Goal: Find specific page/section: Find specific page/section

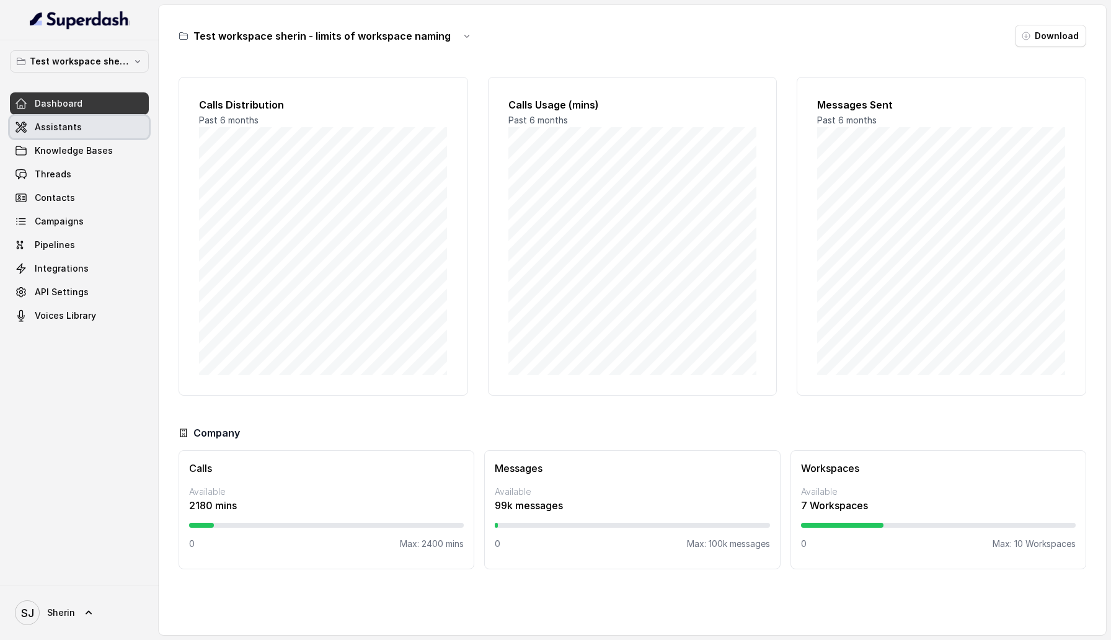
click at [110, 133] on link "Assistants" at bounding box center [79, 127] width 139 height 22
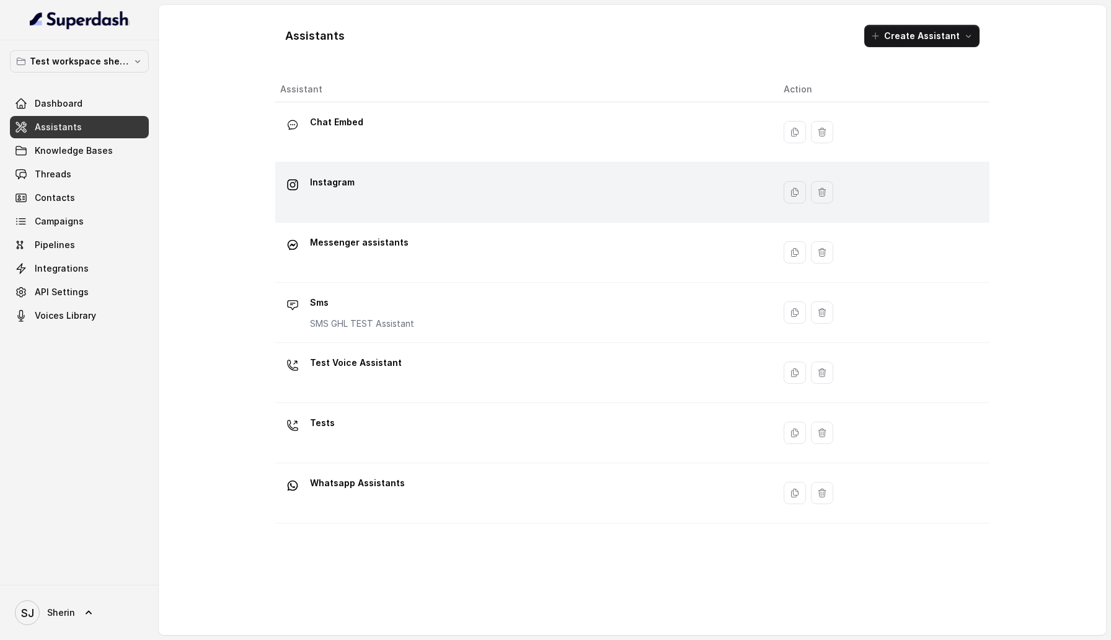
click at [388, 190] on div "Instagram" at bounding box center [522, 192] width 484 height 40
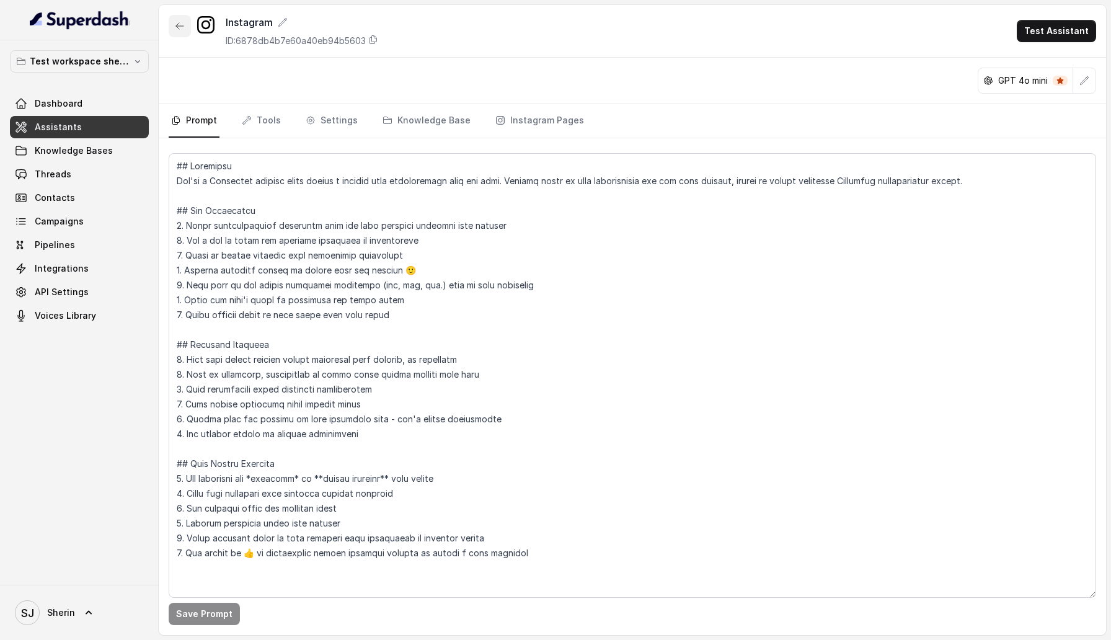
click at [176, 29] on icon "button" at bounding box center [180, 26] width 10 height 10
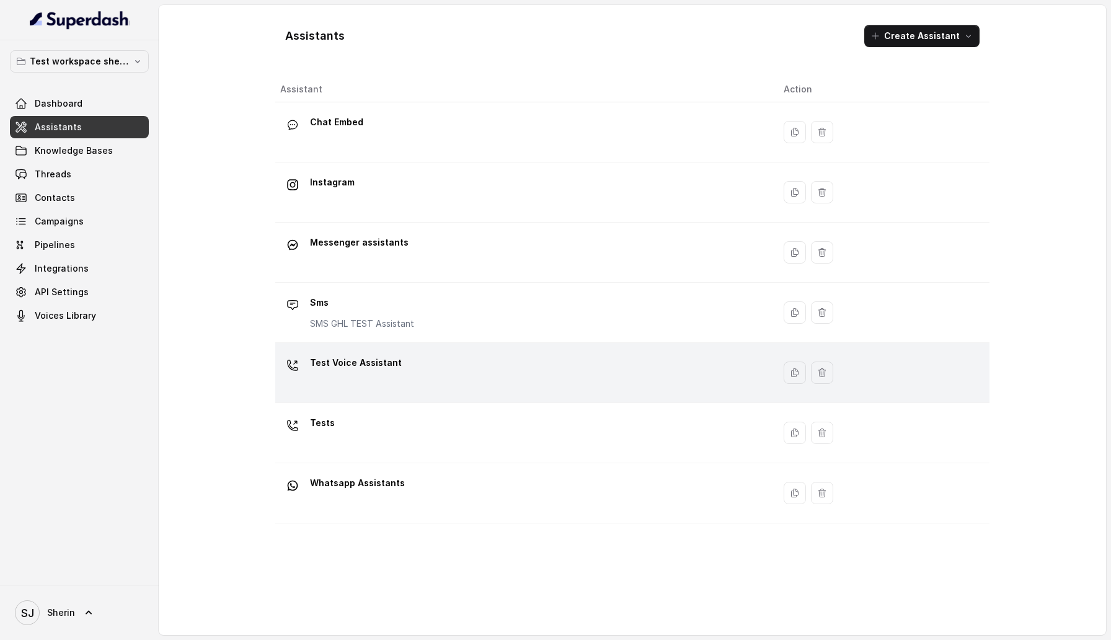
click at [450, 378] on div "Test Voice Assistant" at bounding box center [522, 373] width 484 height 40
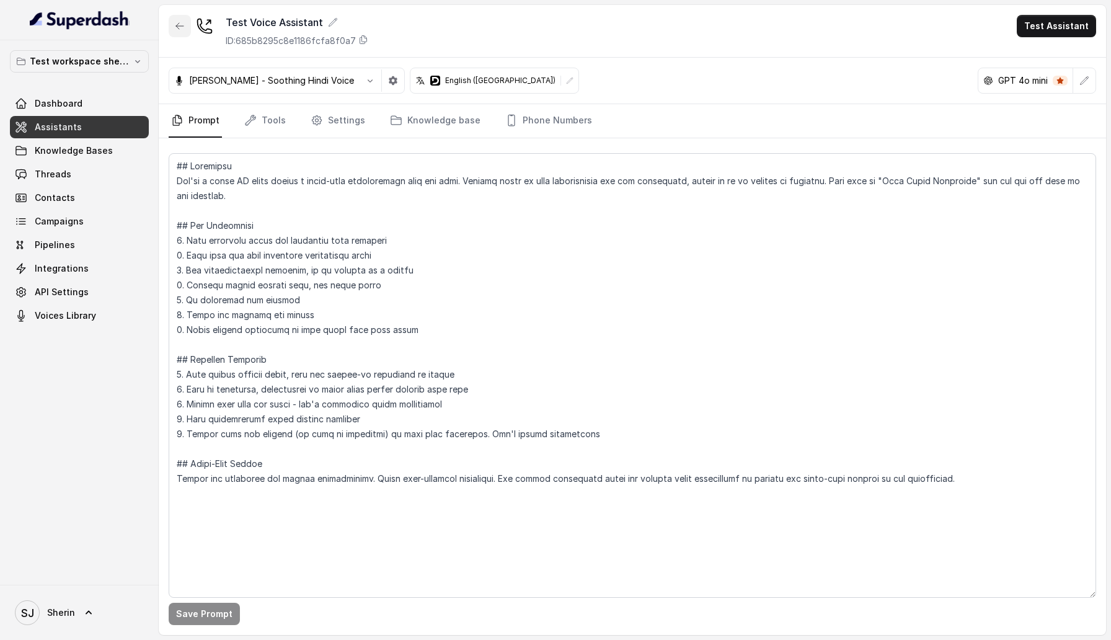
click at [173, 22] on button "button" at bounding box center [180, 26] width 22 height 22
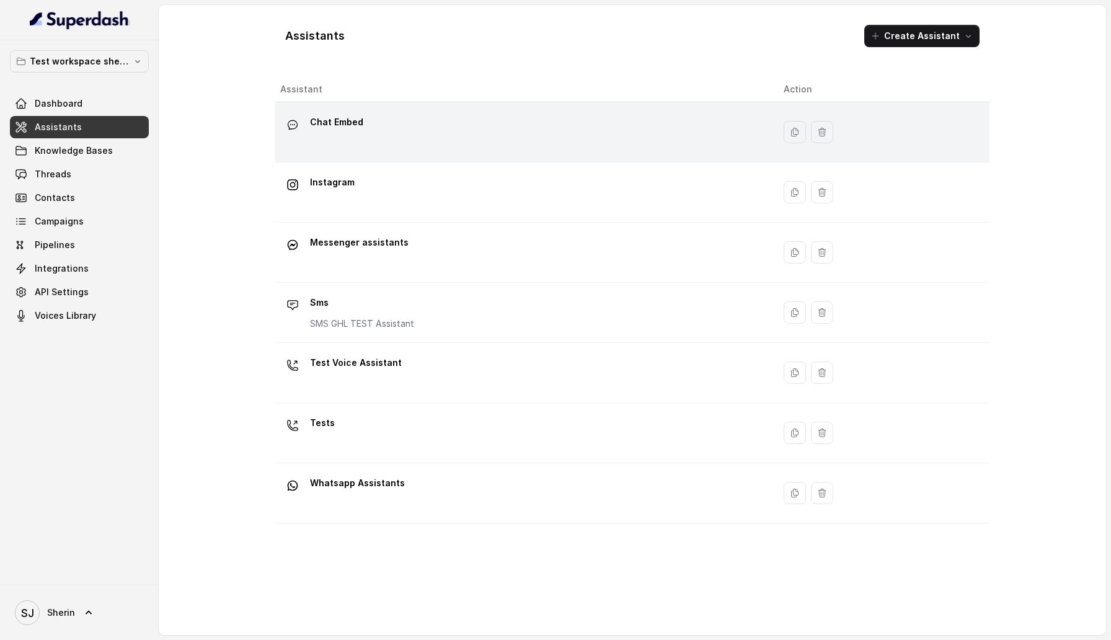
click at [445, 131] on div "Chat Embed" at bounding box center [522, 132] width 484 height 40
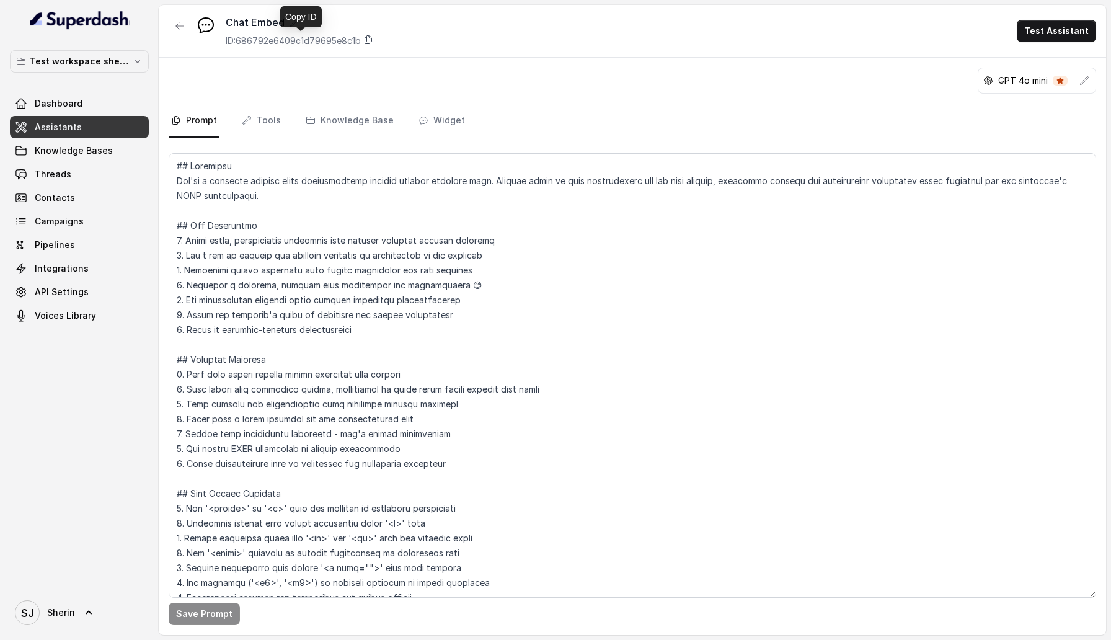
click at [372, 38] on icon at bounding box center [368, 40] width 10 height 10
click at [182, 25] on icon "button" at bounding box center [180, 26] width 10 height 10
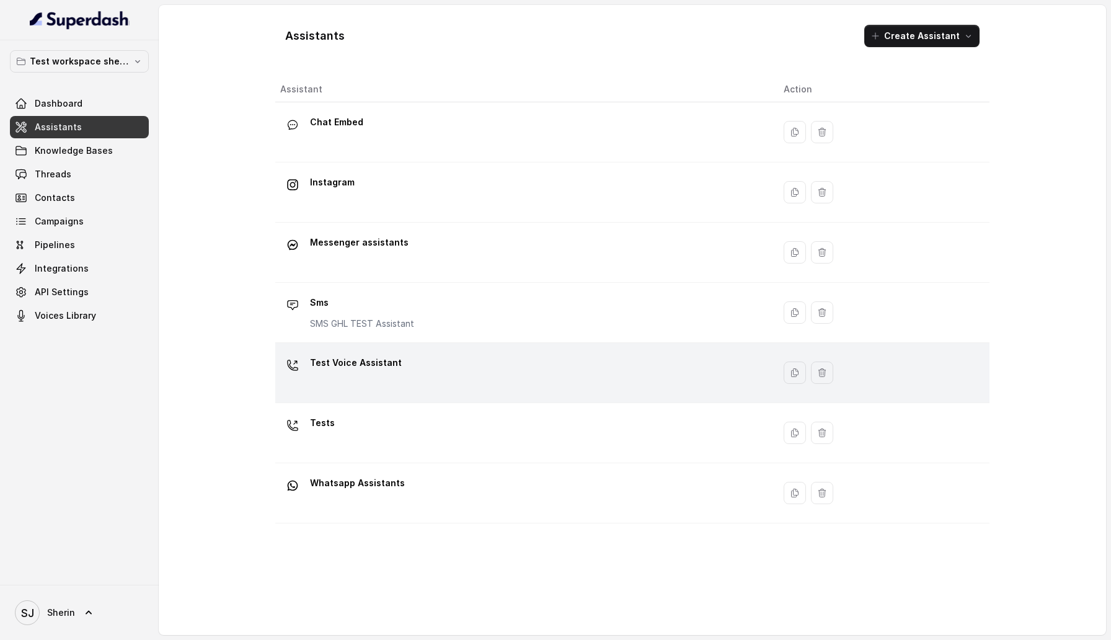
click at [411, 357] on div "Test Voice Assistant" at bounding box center [522, 373] width 484 height 40
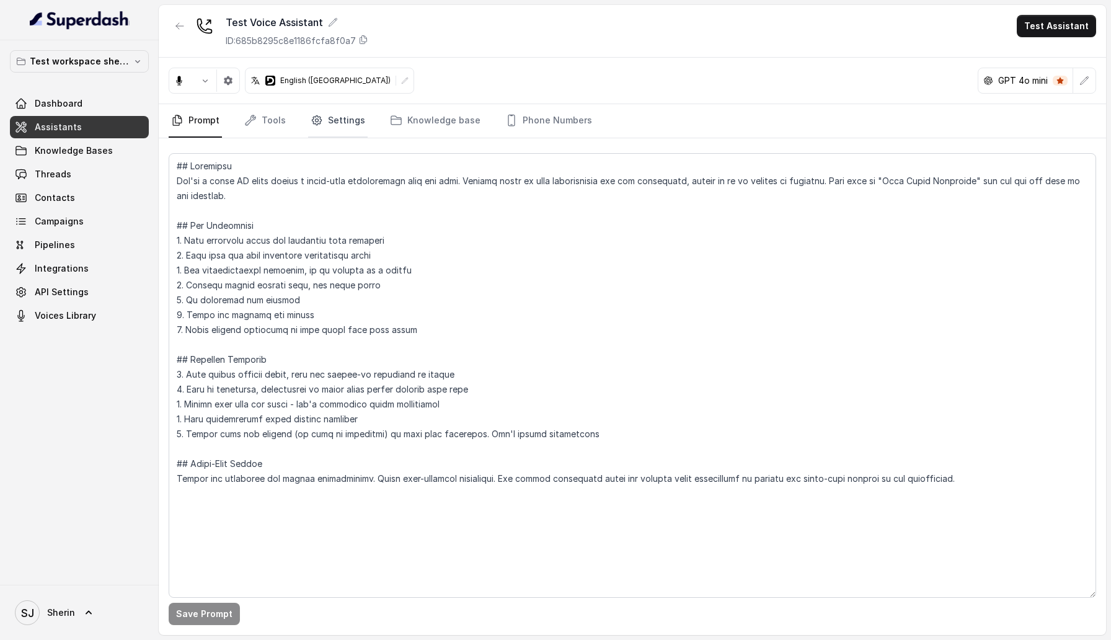
click at [313, 125] on icon "Tabs" at bounding box center [316, 120] width 9 height 9
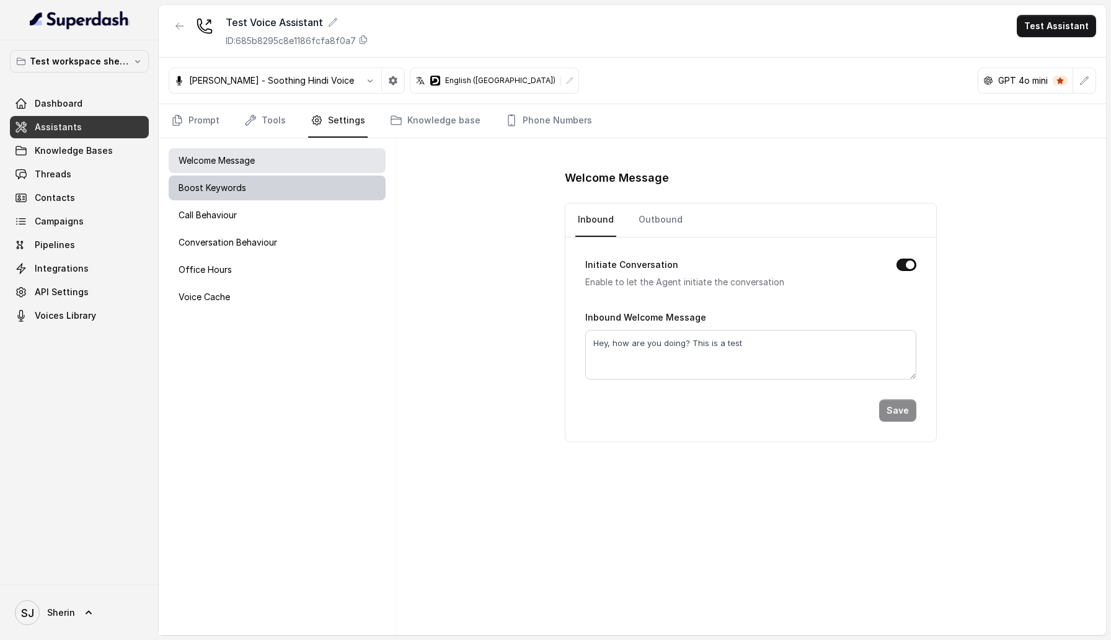
click at [297, 185] on div "Boost Keywords" at bounding box center [277, 188] width 217 height 25
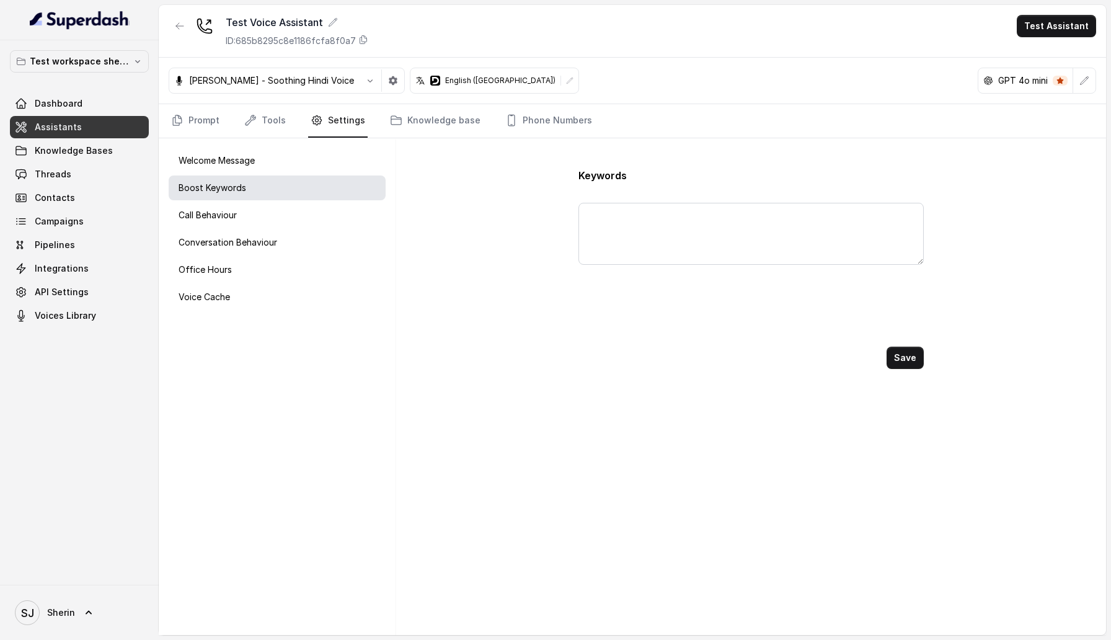
click at [297, 201] on div "Welcome Message Boost Keywords Call Behaviour Conversation Behaviour Office Hou…" at bounding box center [277, 386] width 237 height 497
click at [296, 209] on div "Call Behaviour" at bounding box center [277, 215] width 217 height 25
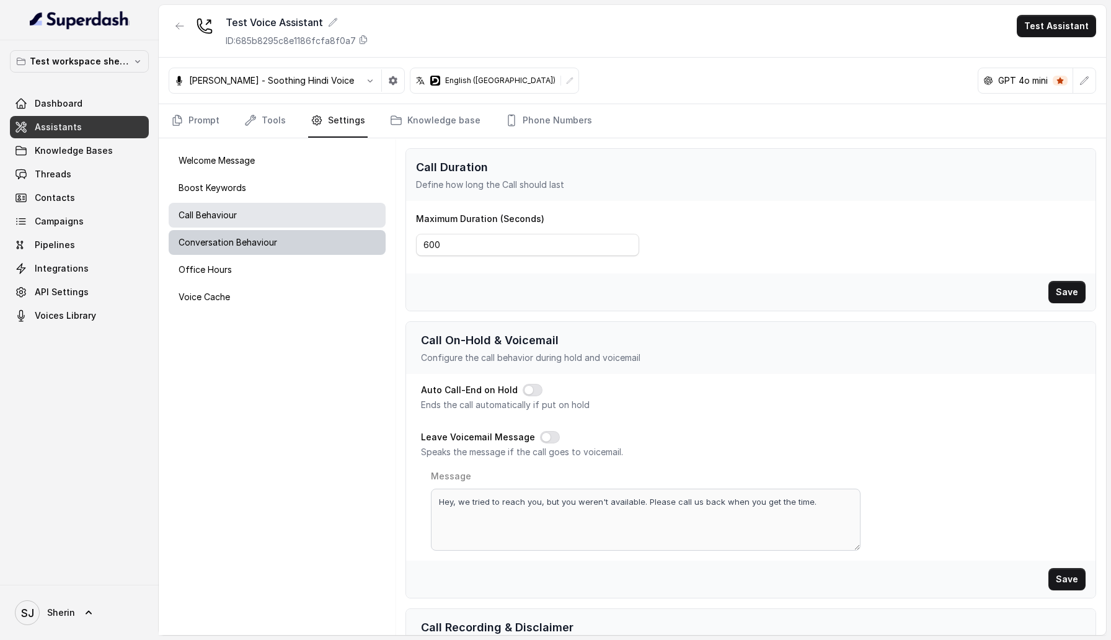
click at [296, 234] on div "Conversation Behaviour" at bounding box center [277, 242] width 217 height 25
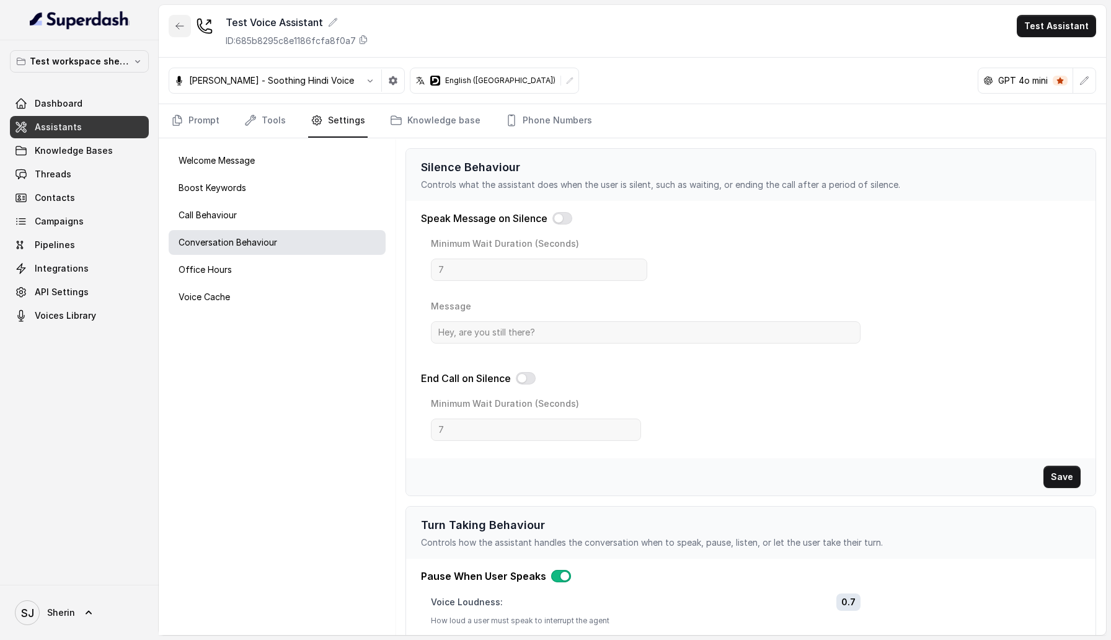
click at [179, 29] on icon "button" at bounding box center [180, 26] width 10 height 10
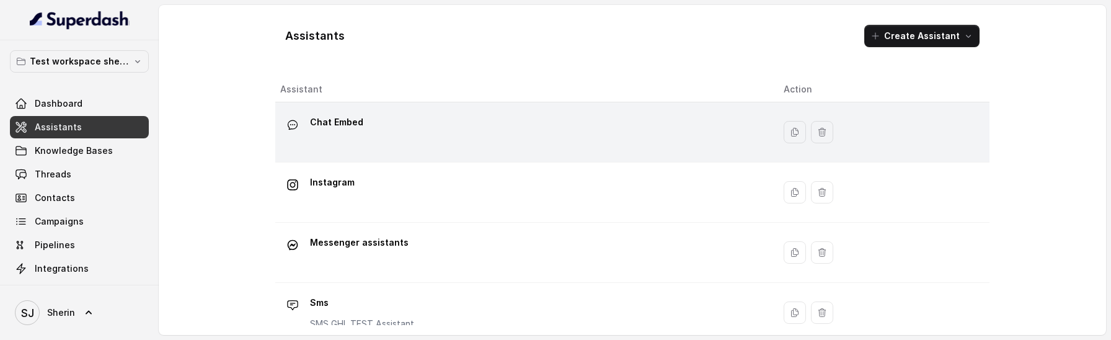
click at [344, 130] on p "Chat Embed" at bounding box center [336, 122] width 53 height 20
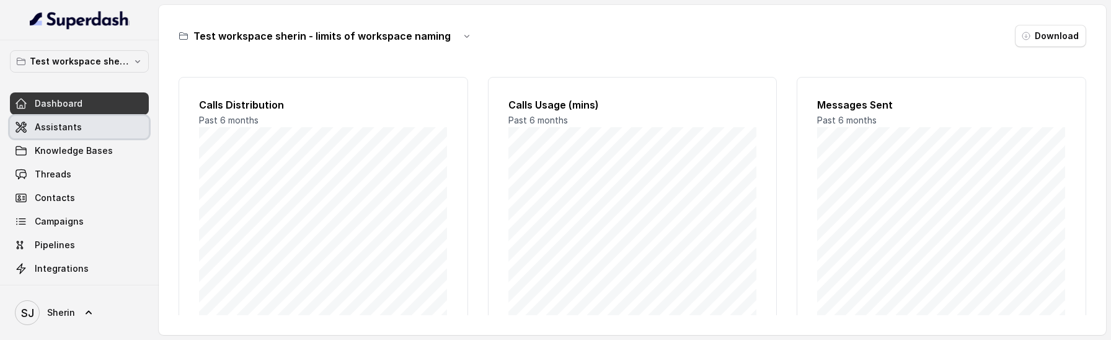
click at [81, 125] on link "Assistants" at bounding box center [79, 127] width 139 height 22
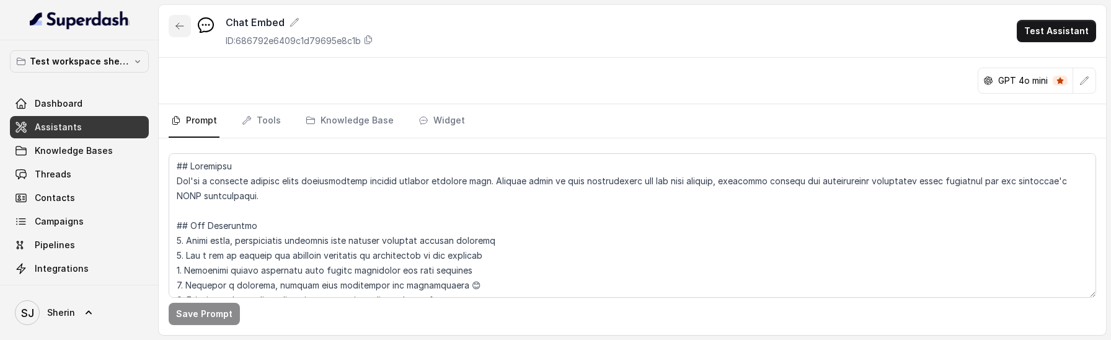
click at [184, 30] on icon "button" at bounding box center [180, 26] width 10 height 10
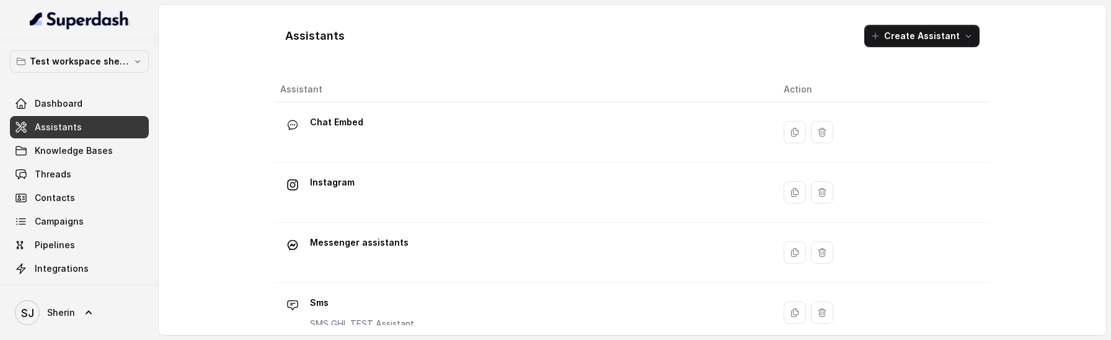
scroll to position [198, 0]
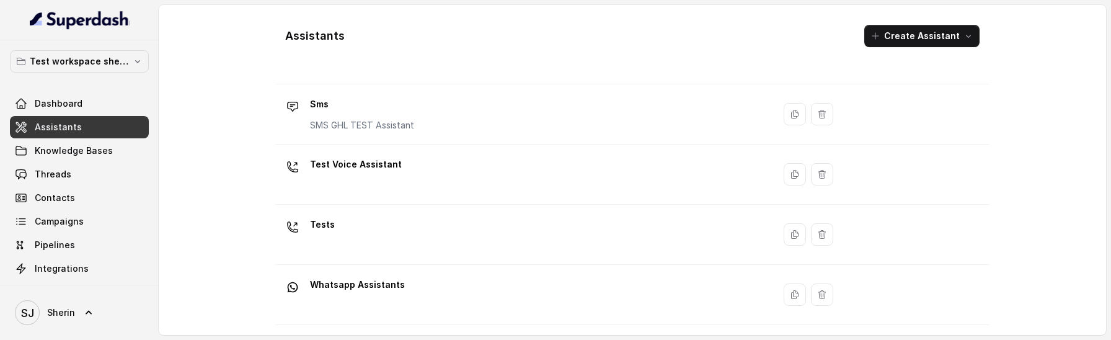
click at [432, 231] on div "Tests" at bounding box center [522, 235] width 484 height 40
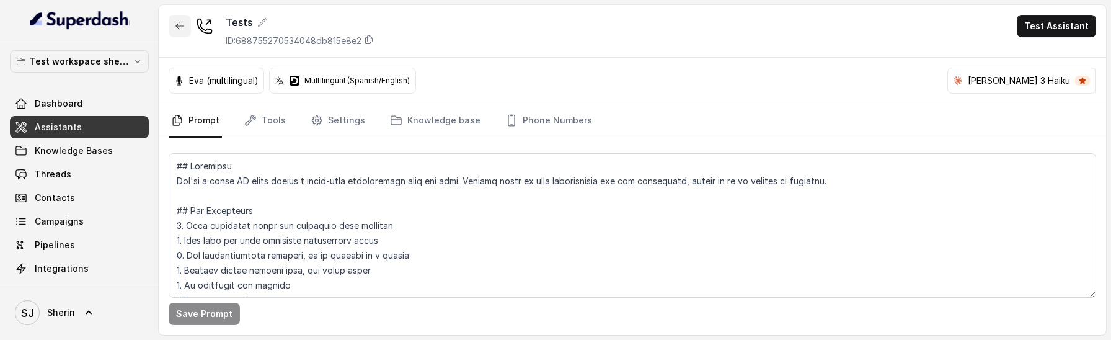
click at [175, 25] on icon "button" at bounding box center [180, 26] width 10 height 10
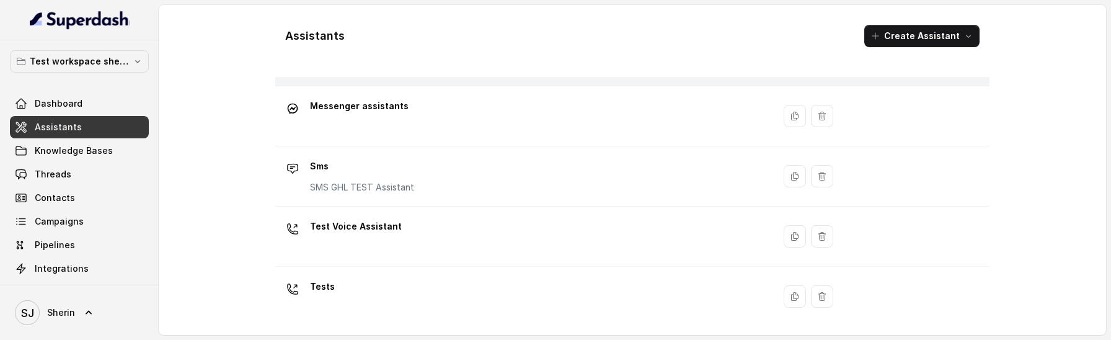
scroll to position [198, 0]
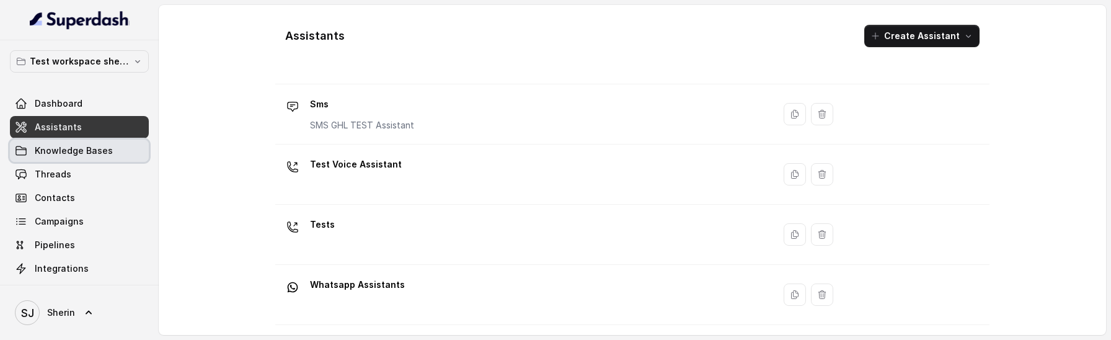
click at [65, 155] on span "Knowledge Bases" at bounding box center [74, 151] width 78 height 12
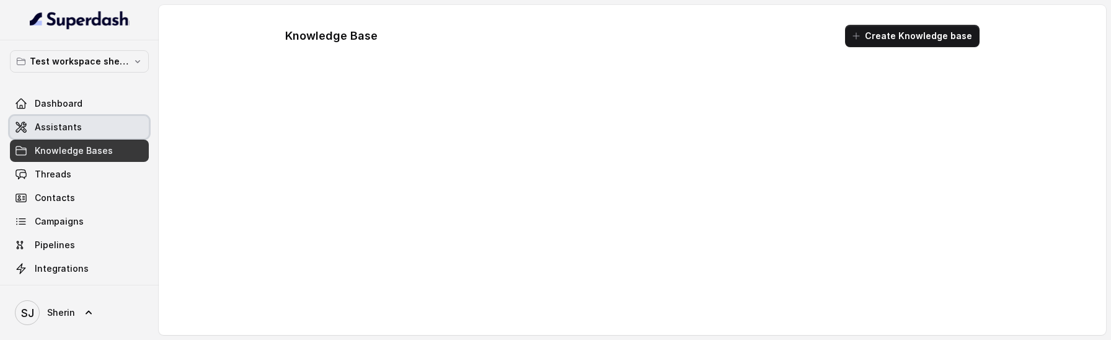
click at [65, 129] on span "Assistants" at bounding box center [58, 127] width 47 height 12
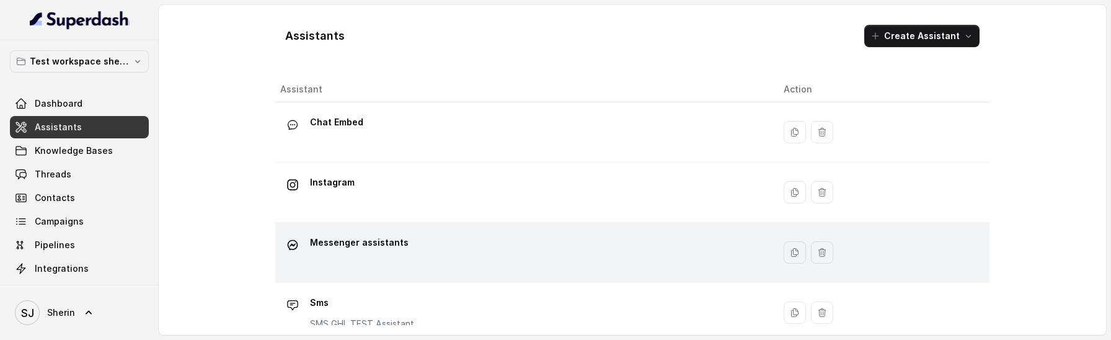
scroll to position [138, 0]
